Goal: Complete application form

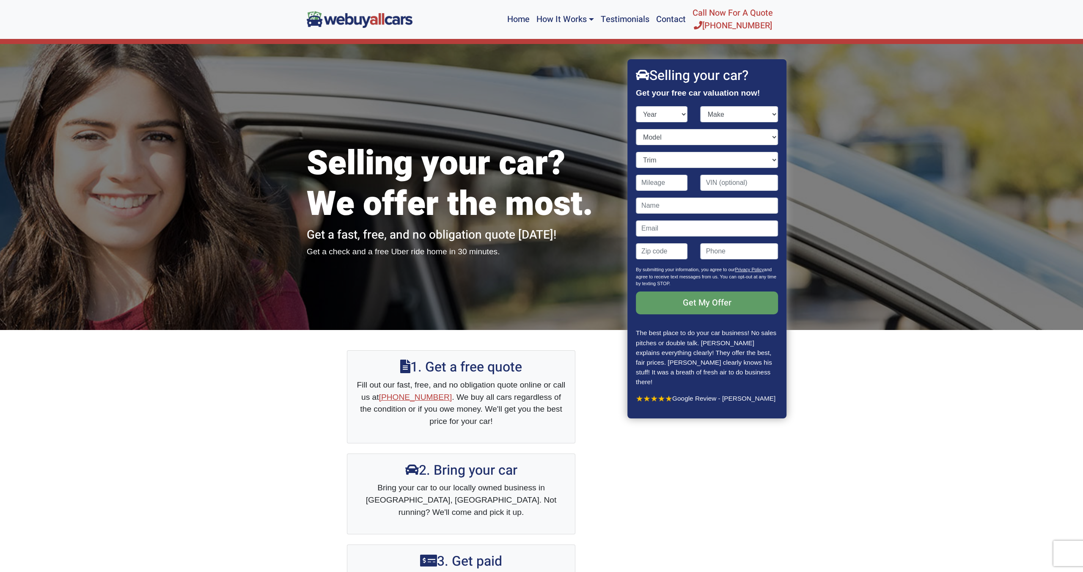
select select "2009"
click at [636, 106] on select "Year [DATE] 2024 2023 2022 2021 2020 2019 2018 2017 2016 2015 2014 2013 2012 20…" at bounding box center [662, 114] width 52 height 16
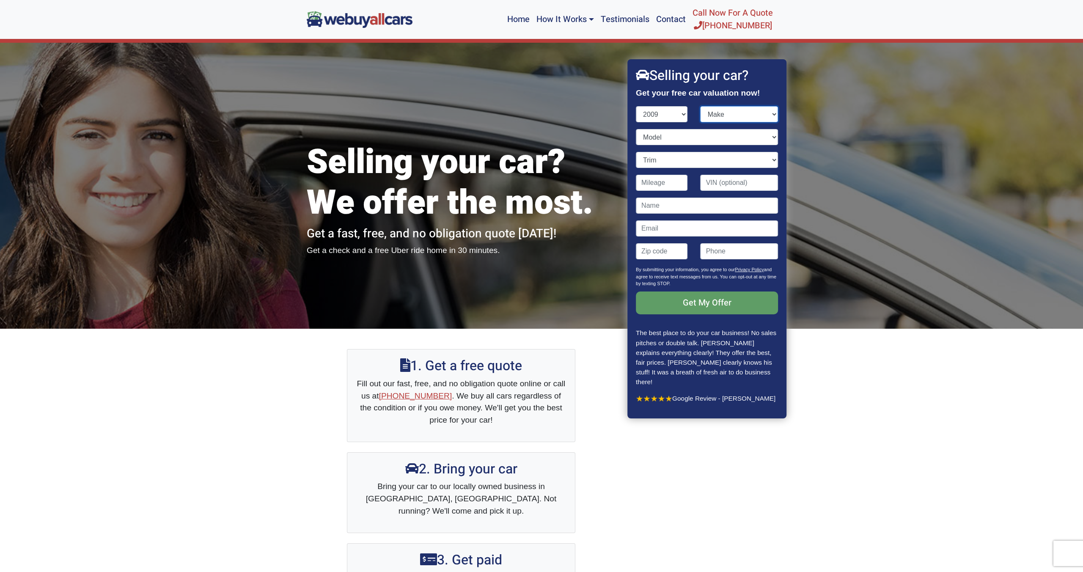
click at [732, 116] on select "Make Acura Aston [PERSON_NAME] Audi Bentley BMW Bugatti Buick Cadillac Chevrole…" at bounding box center [739, 114] width 78 height 16
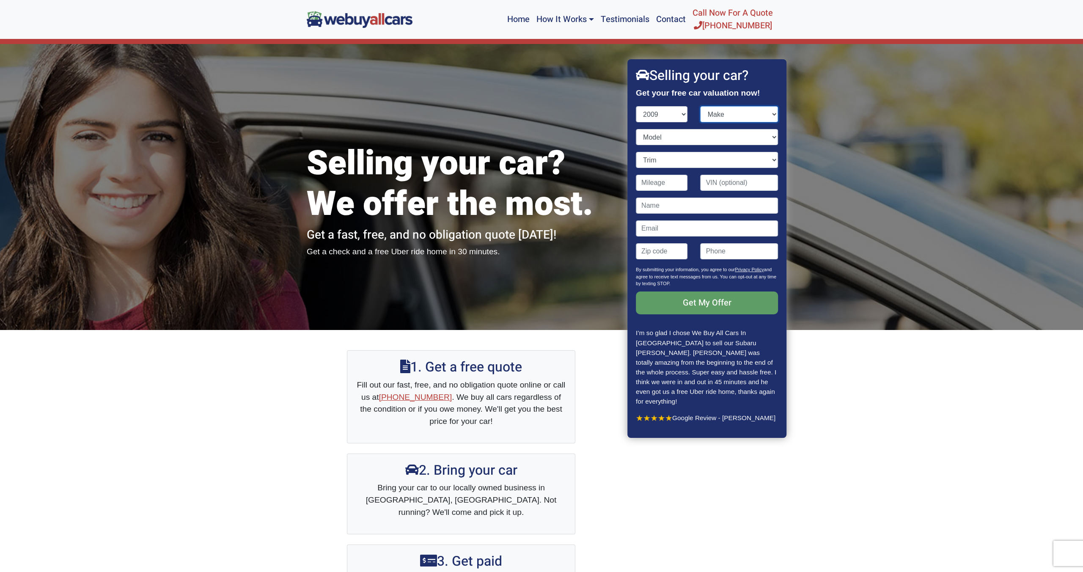
select select "Porsche"
click at [700, 106] on select "Make Acura Aston [PERSON_NAME] Audi Bentley BMW Bugatti Buick Cadillac Chevrole…" at bounding box center [739, 114] width 78 height 16
click at [662, 142] on select "Model 911 Boxster Cayenne Cayman" at bounding box center [707, 137] width 142 height 16
select select "911"
click at [636, 129] on select "Model 911 Boxster Cayenne Cayman" at bounding box center [707, 137] width 142 height 16
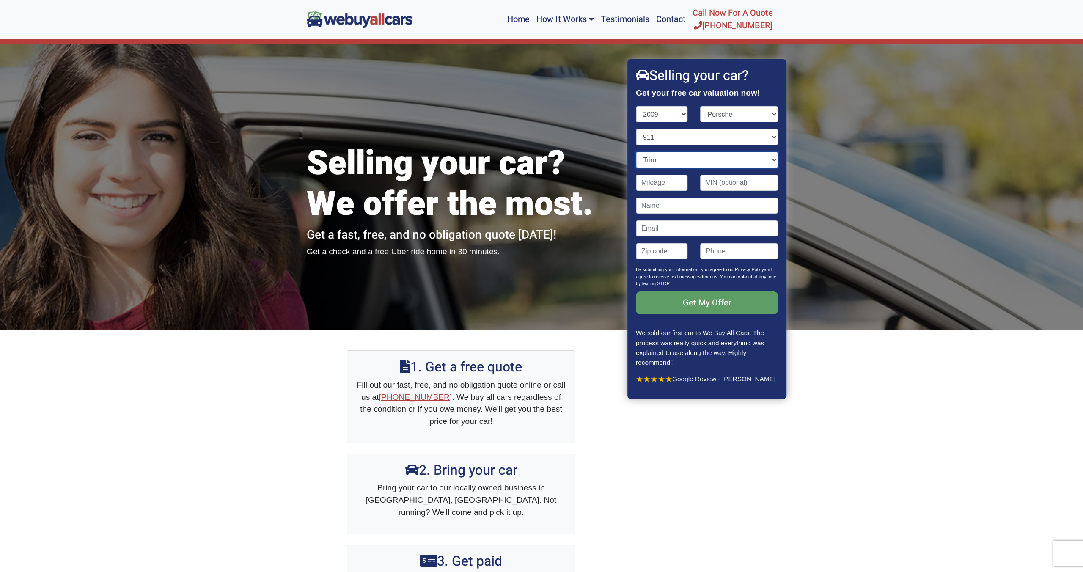
click at [655, 164] on select "Trim Carrera 2dr Convertible (3.6L 6cyl) Carrera 2dr Coupe (3.6L 6cyl) Carrera …" at bounding box center [707, 160] width 142 height 16
select select "Turbo 2dr Convertible AWD (3.6L 6cyl Turbo)"
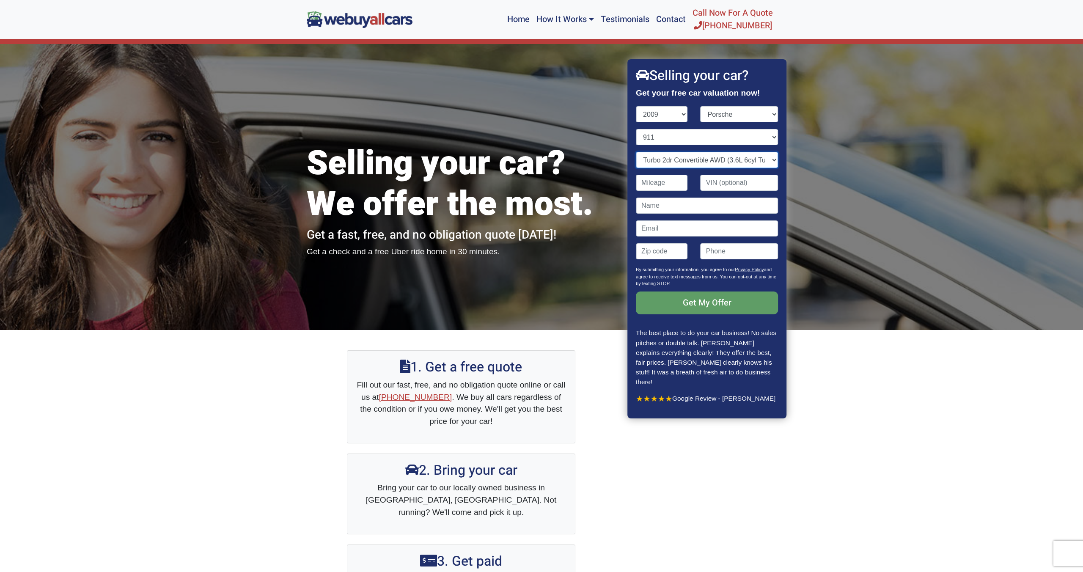
click at [636, 152] on select "Trim Carrera 2dr Convertible (3.6L 6cyl) Carrera 2dr Coupe (3.6L 6cyl) Carrera …" at bounding box center [707, 160] width 142 height 16
click at [646, 185] on input "Contact form" at bounding box center [662, 183] width 52 height 16
type input "49,253"
click at [652, 207] on input "Contact form" at bounding box center [707, 205] width 142 height 16
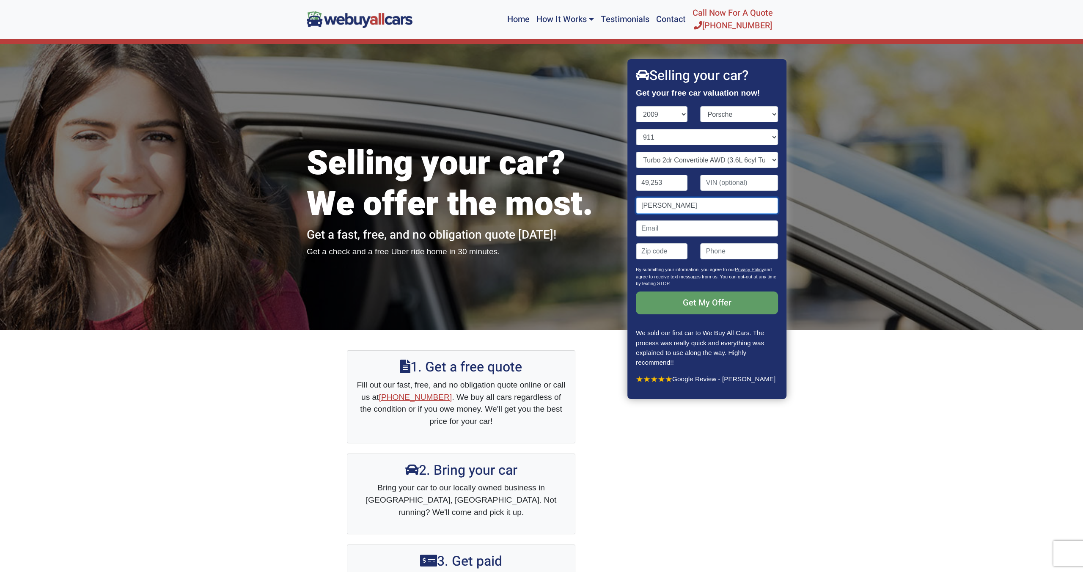
type input "[PERSON_NAME]"
click at [659, 232] on input "Contact form" at bounding box center [707, 228] width 142 height 16
type input "[EMAIL_ADDRESS][DOMAIN_NAME]"
click at [655, 255] on input "Contact form" at bounding box center [662, 251] width 52 height 16
type input "08034"
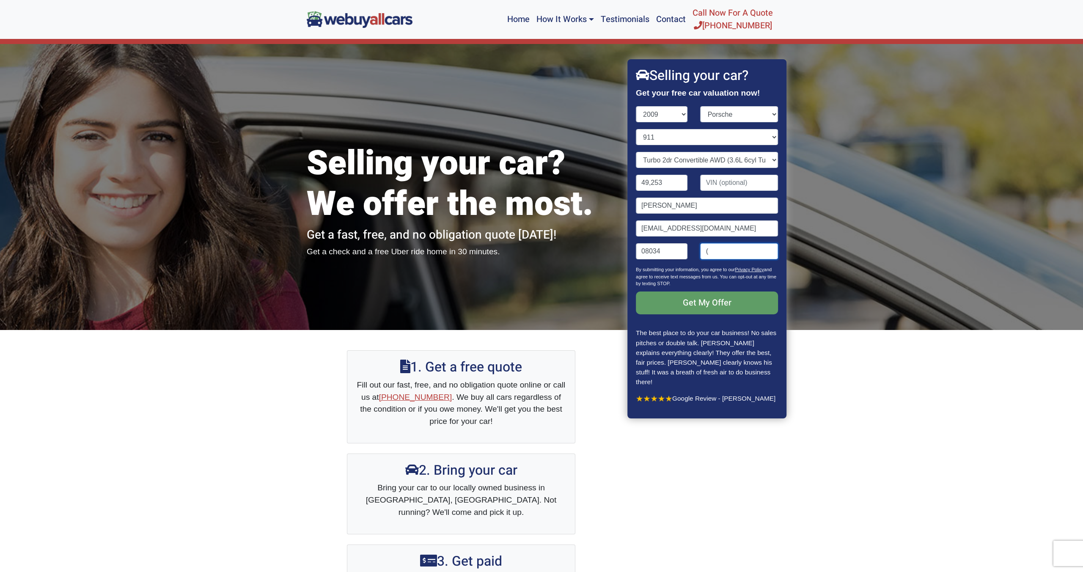
click at [718, 251] on input "(" at bounding box center [739, 251] width 78 height 16
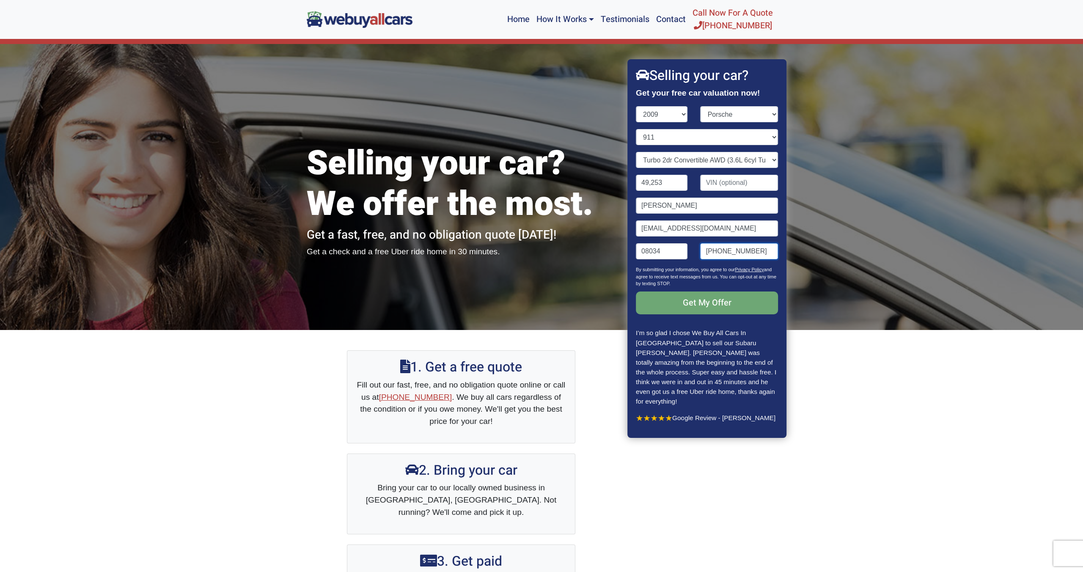
type input "[PHONE_NUMBER]"
click at [694, 299] on input "Get My Offer" at bounding box center [707, 302] width 142 height 23
